Goal: Information Seeking & Learning: Learn about a topic

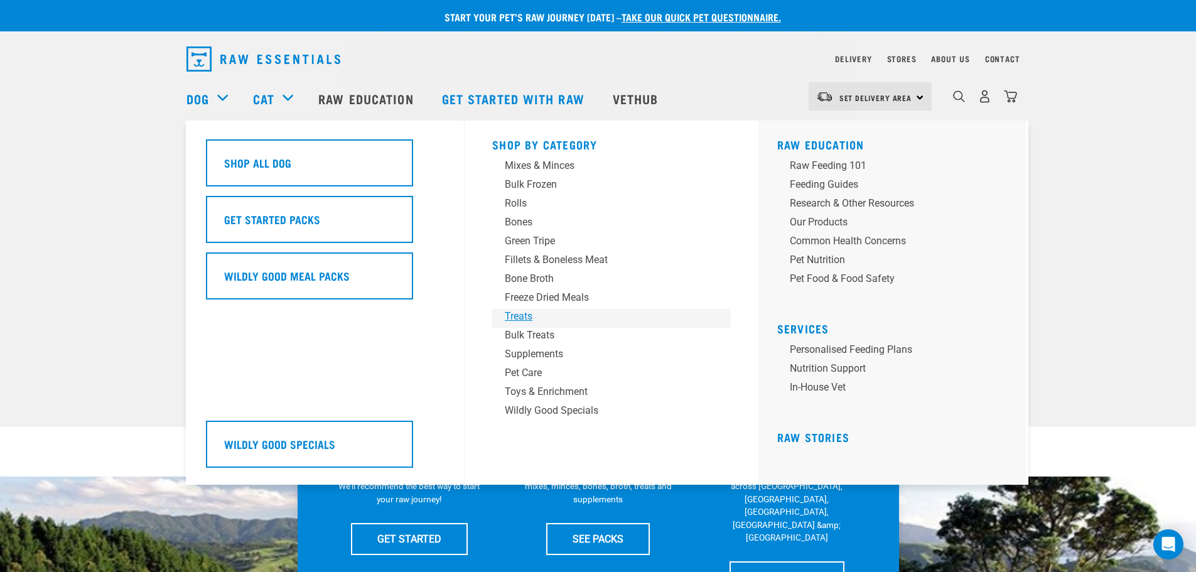
click at [515, 314] on div "Treats" at bounding box center [603, 316] width 196 height 15
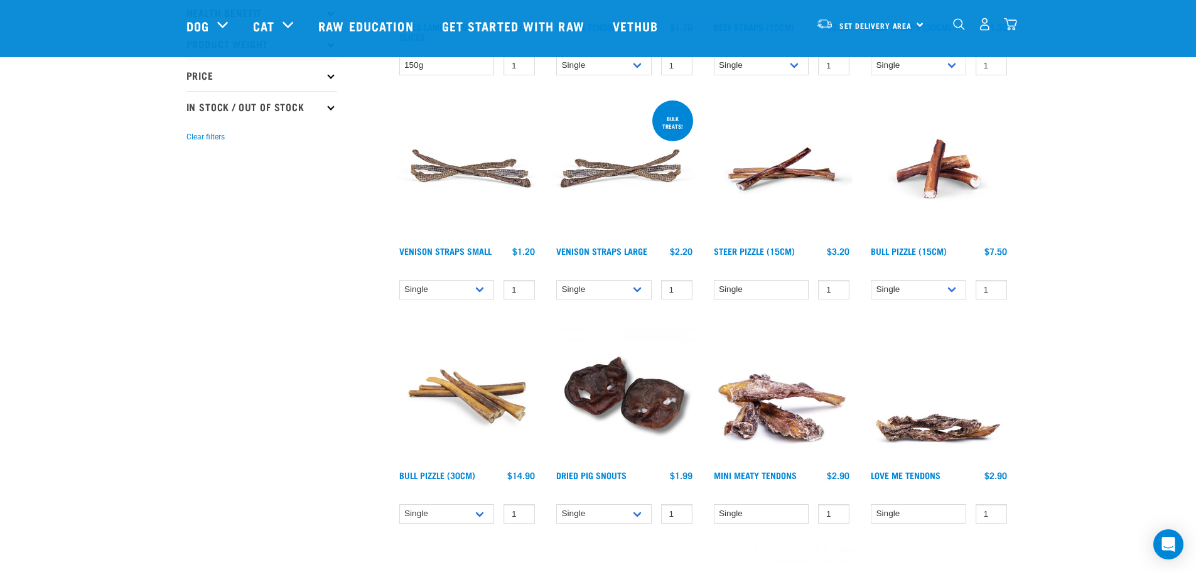
scroll to position [251, 0]
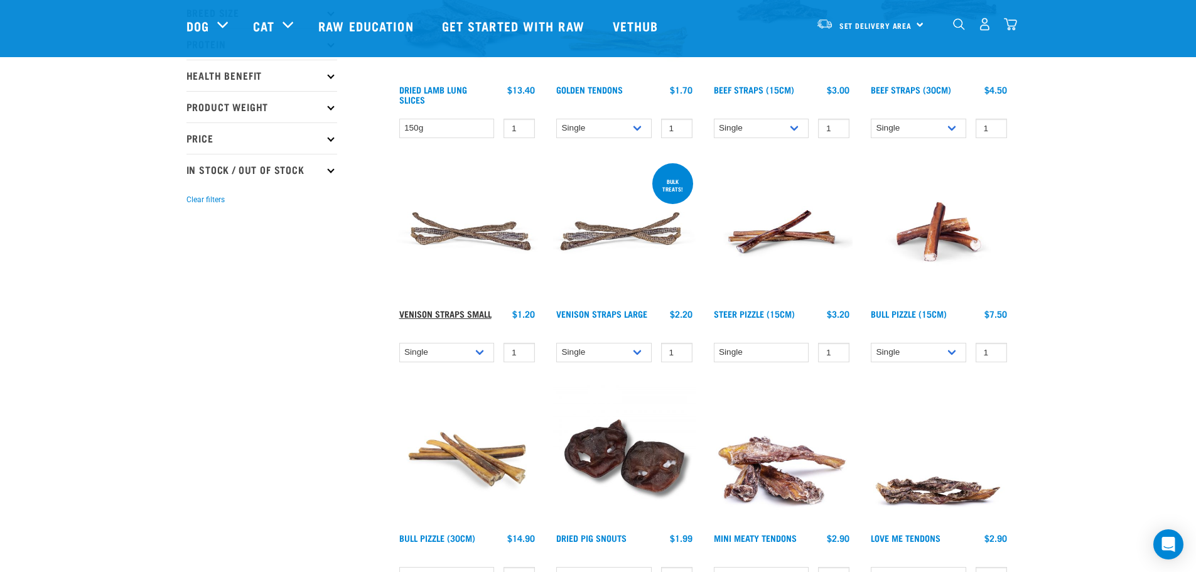
click at [479, 315] on link "Venison Straps Small" at bounding box center [445, 313] width 92 height 4
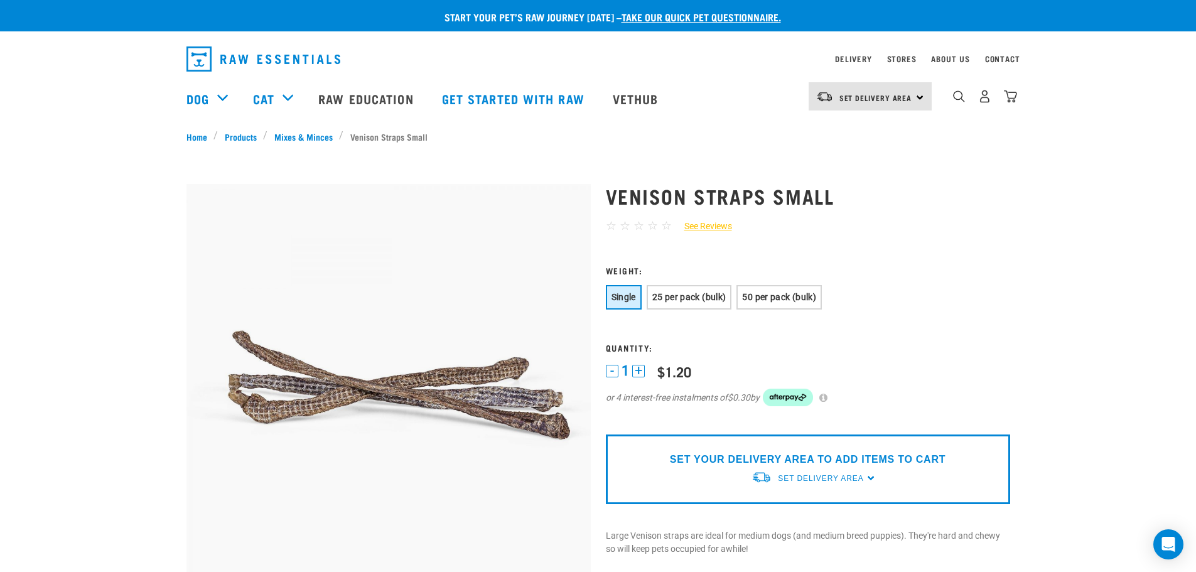
scroll to position [126, 0]
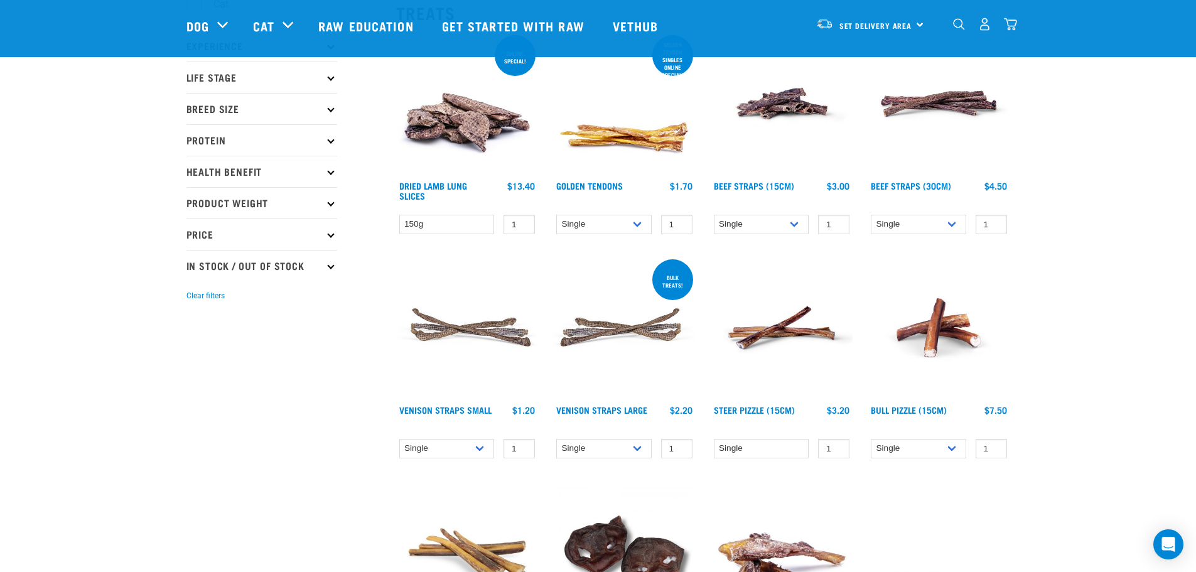
scroll to position [188, 0]
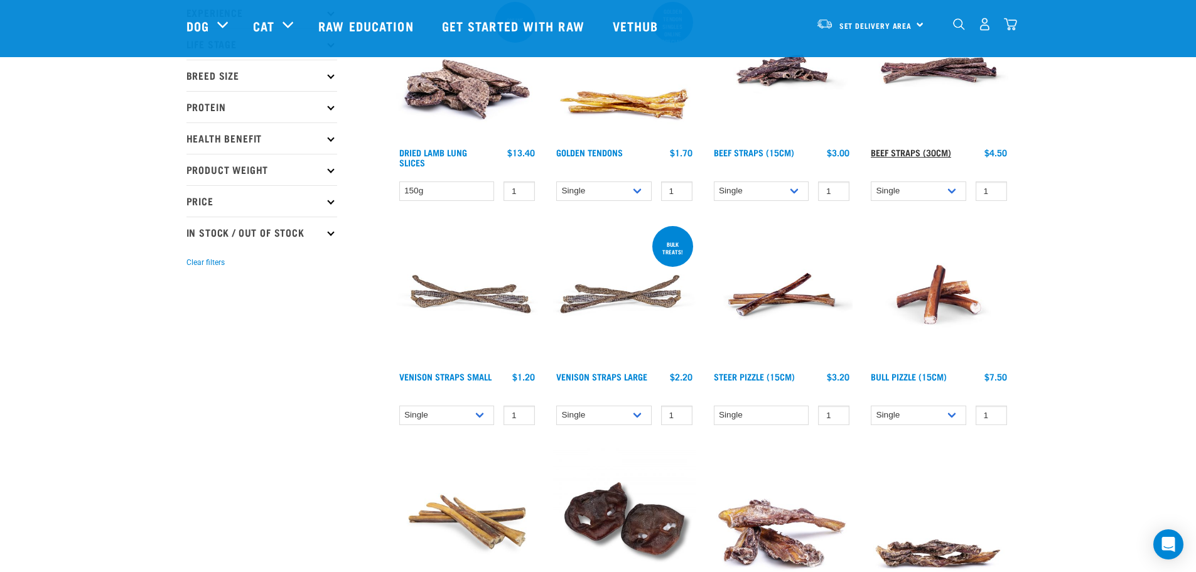
click at [896, 153] on link "Beef Straps (30cm)" at bounding box center [910, 152] width 80 height 4
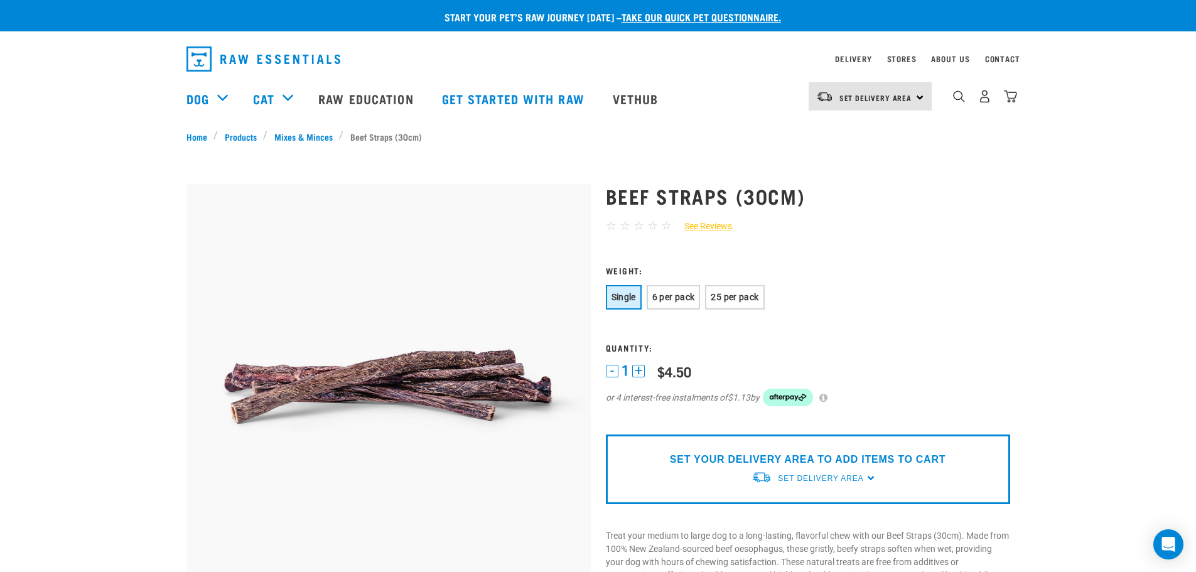
scroll to position [63, 0]
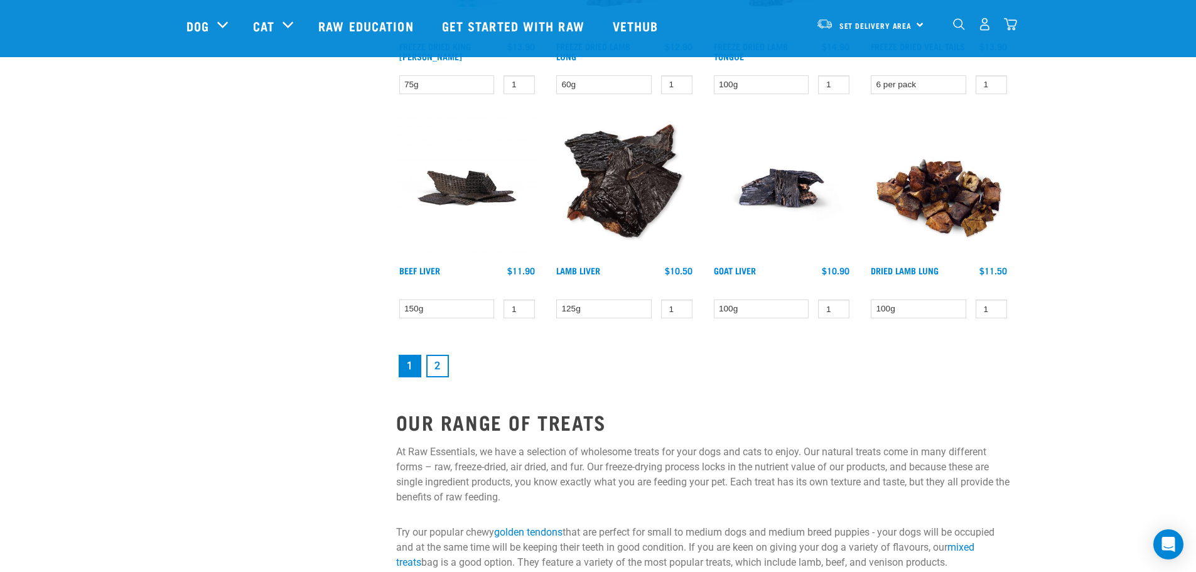
scroll to position [1652, 0]
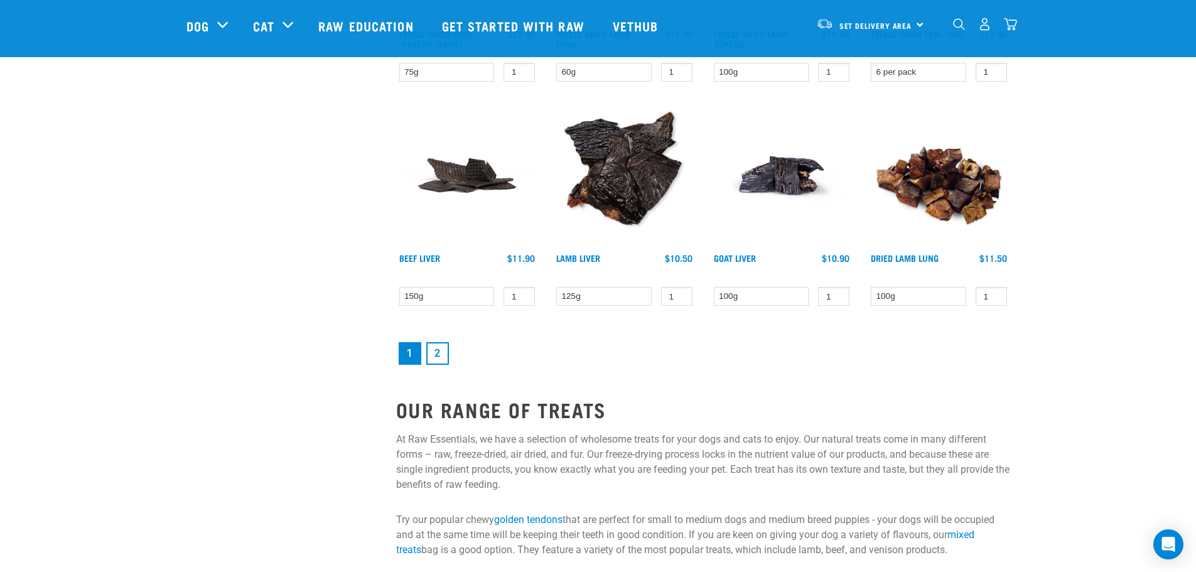
click at [427, 350] on link "2" at bounding box center [437, 353] width 23 height 23
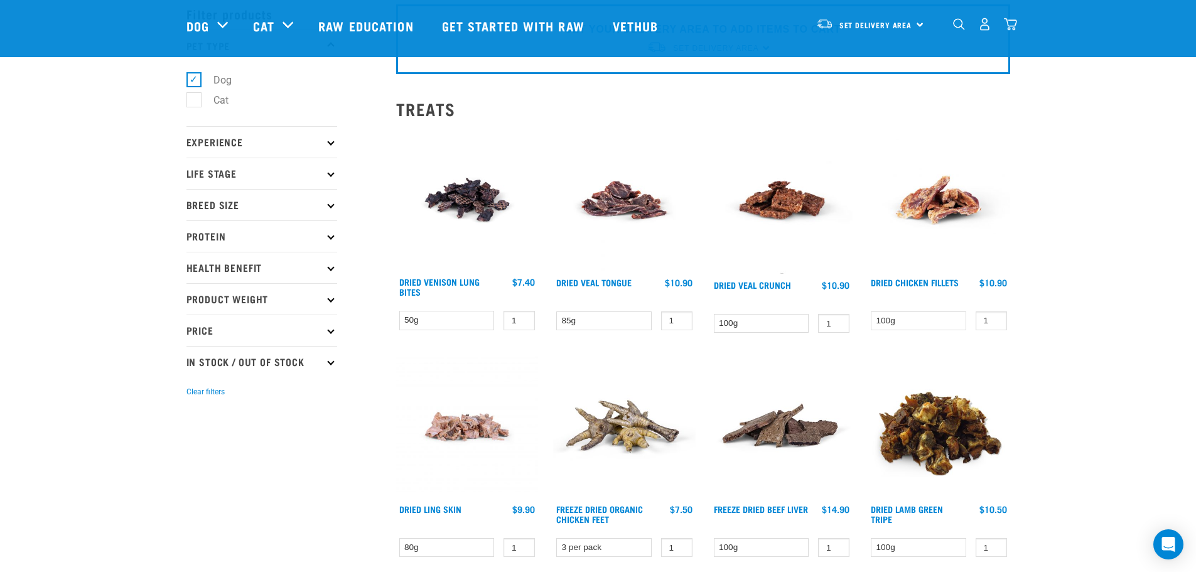
scroll to position [188, 0]
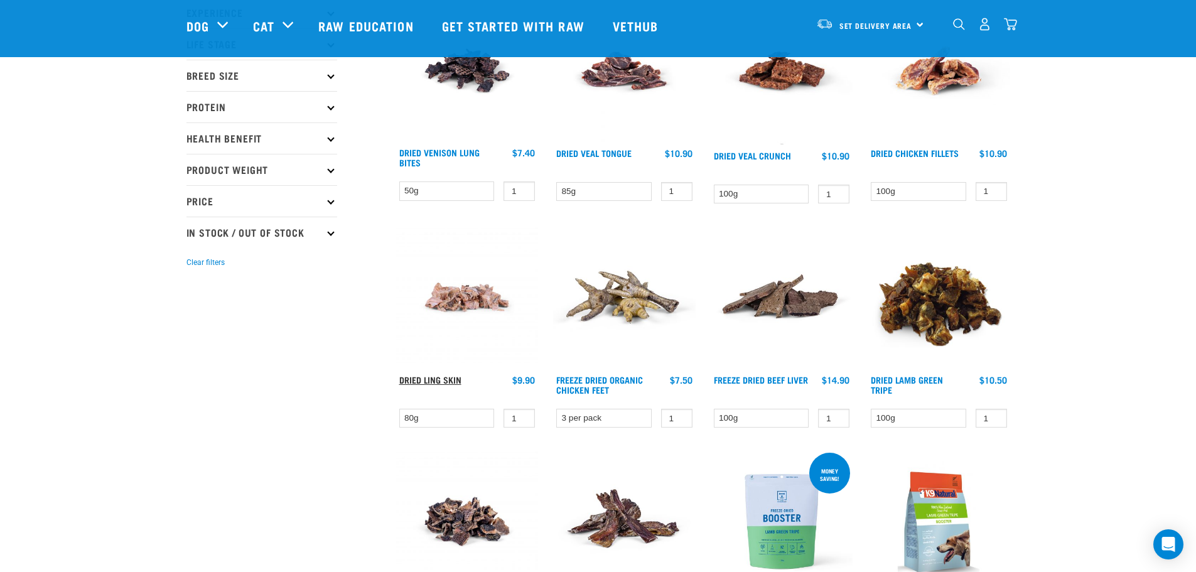
click at [442, 377] on link "Dried Ling Skin" at bounding box center [430, 379] width 62 height 4
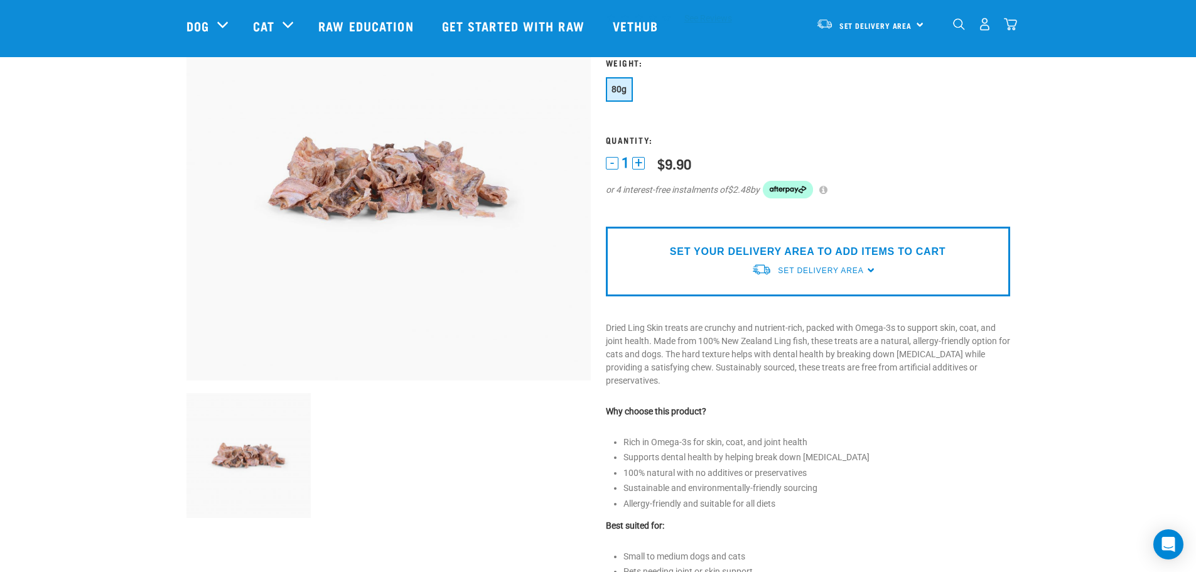
scroll to position [126, 0]
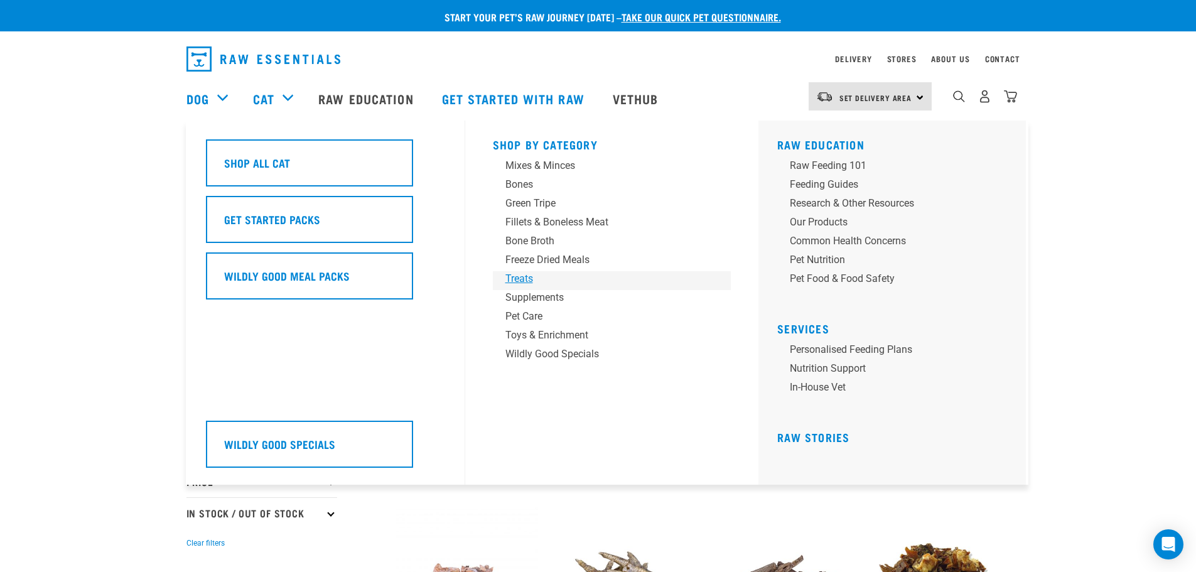
click at [503, 279] on link "Treats" at bounding box center [612, 280] width 238 height 19
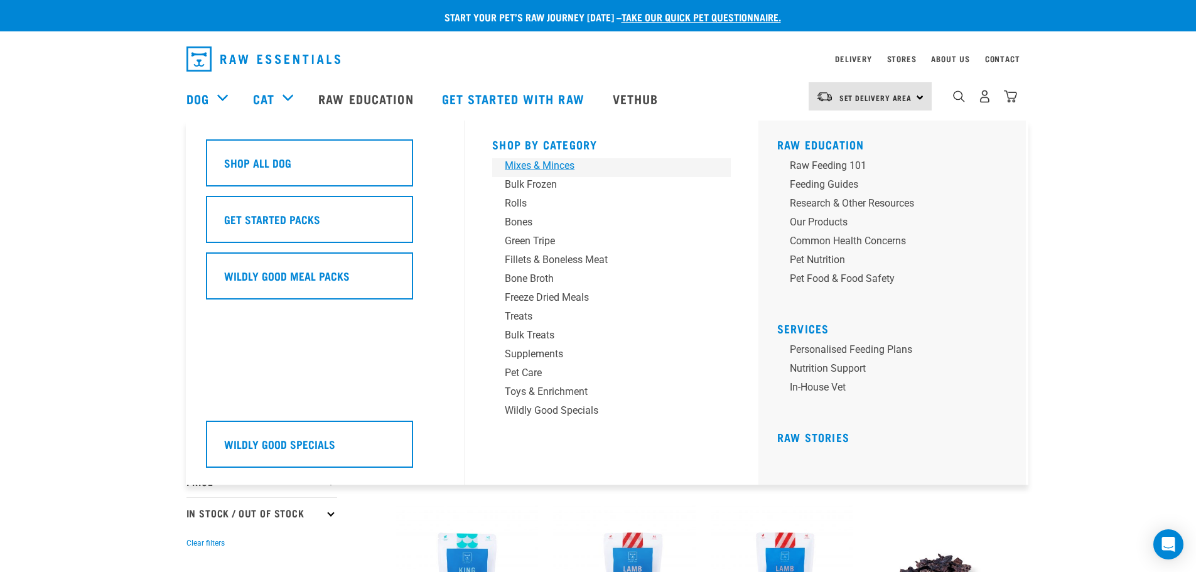
click at [535, 162] on div "Mixes & Minces" at bounding box center [603, 165] width 196 height 15
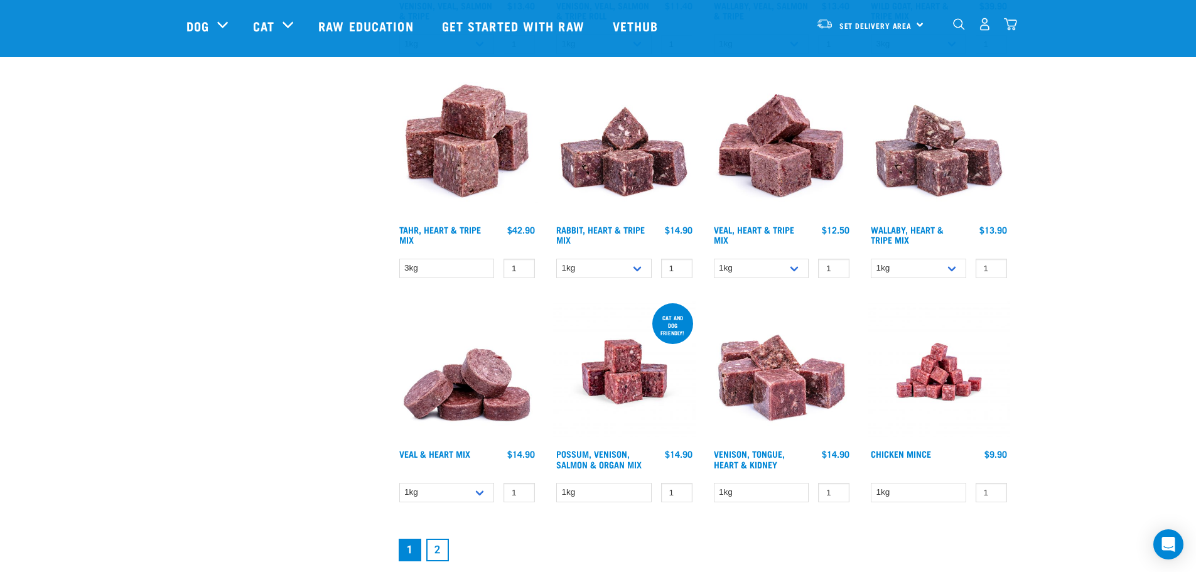
scroll to position [1506, 0]
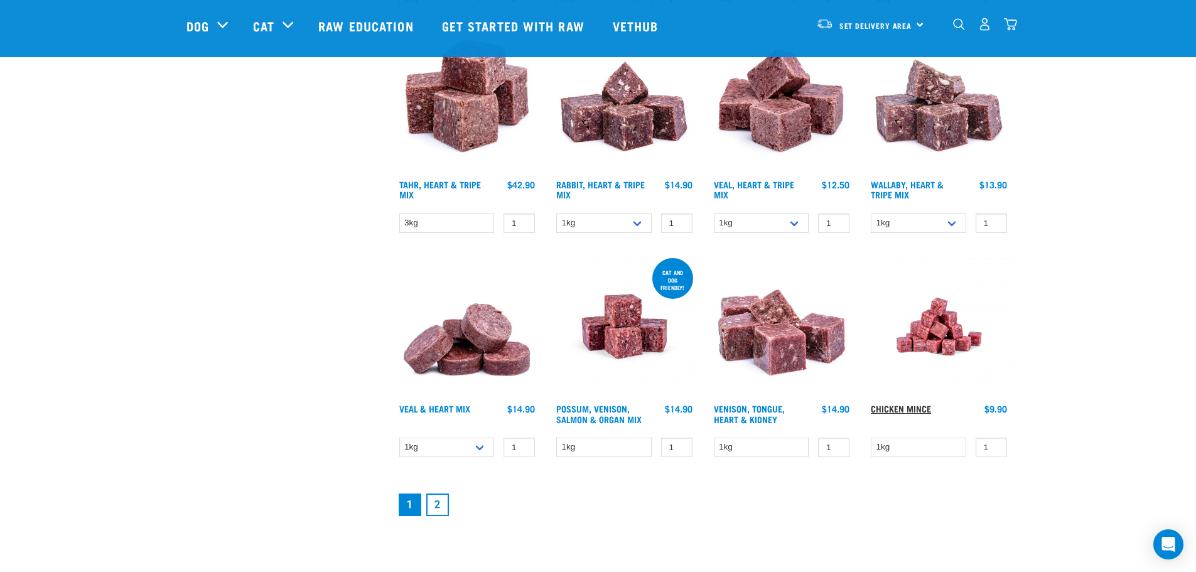
click at [891, 406] on link "Chicken Mince" at bounding box center [900, 408] width 60 height 4
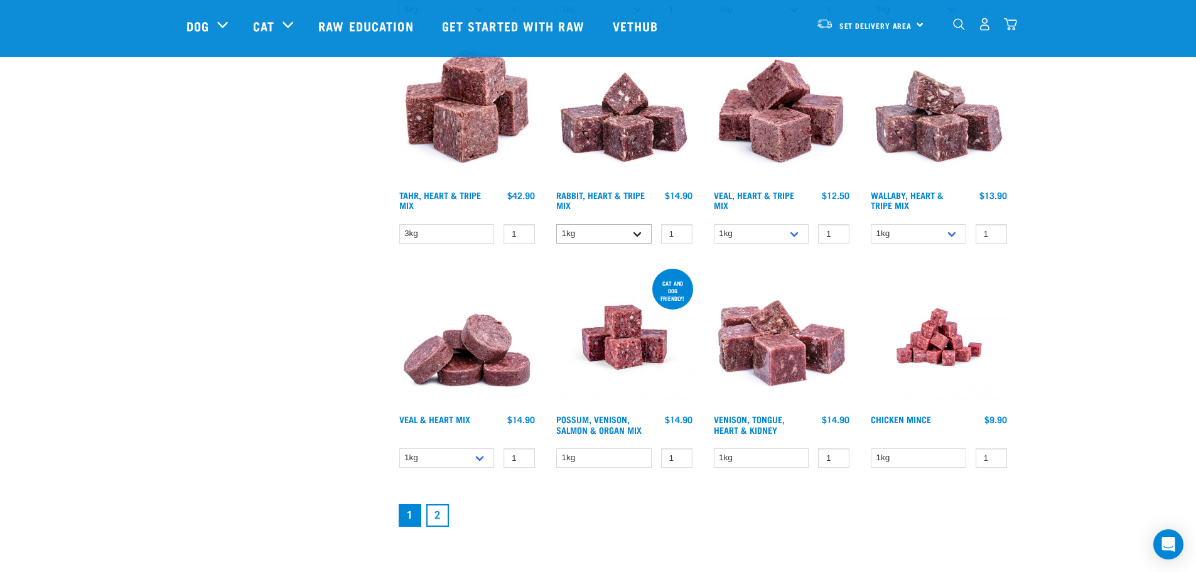
scroll to position [1724, 0]
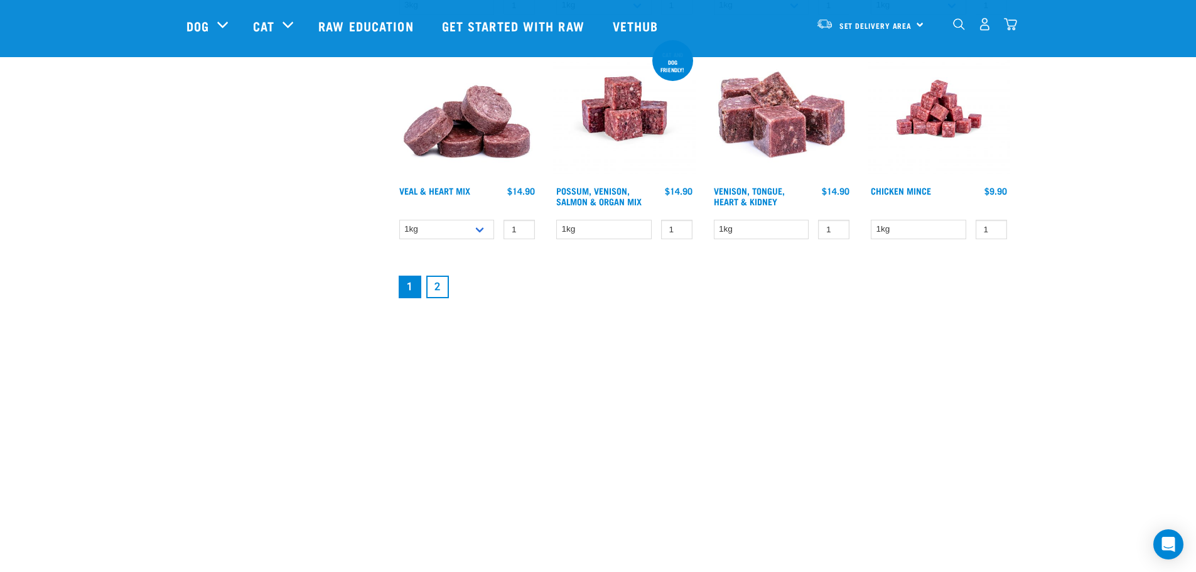
click at [440, 290] on link "2" at bounding box center [437, 287] width 23 height 23
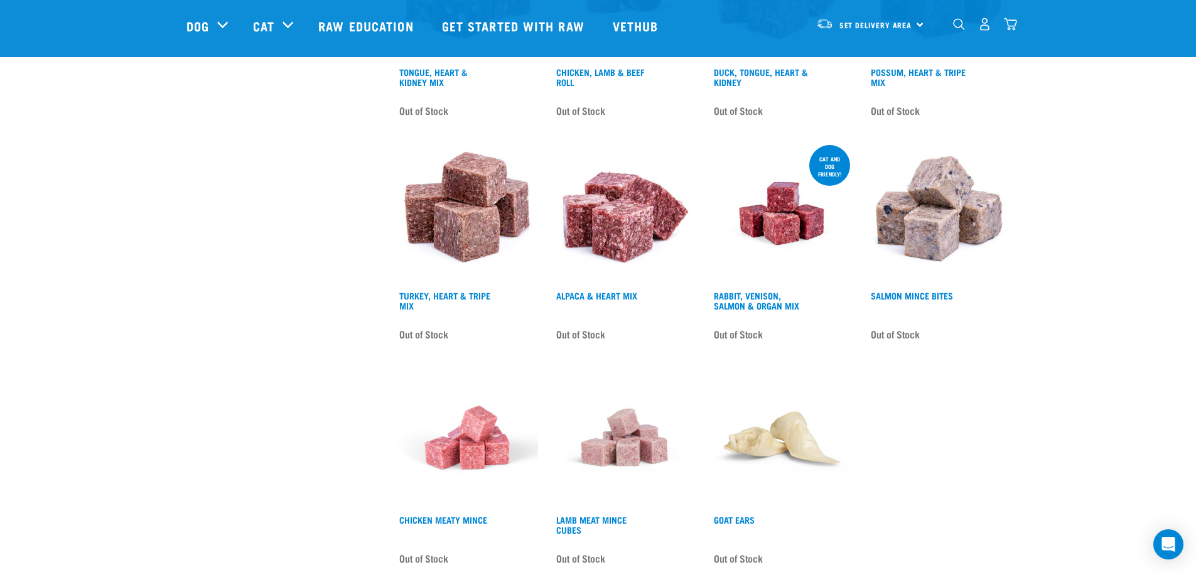
scroll to position [1381, 0]
